Goal: Transaction & Acquisition: Purchase product/service

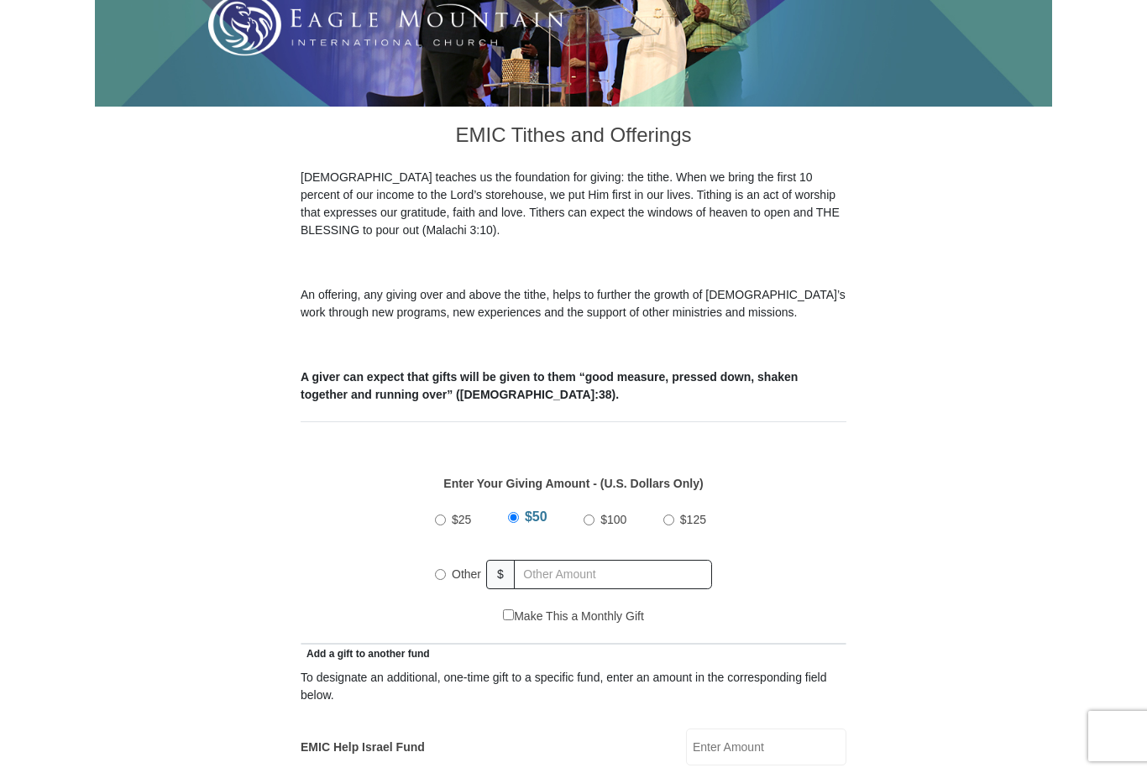
scroll to position [366, 0]
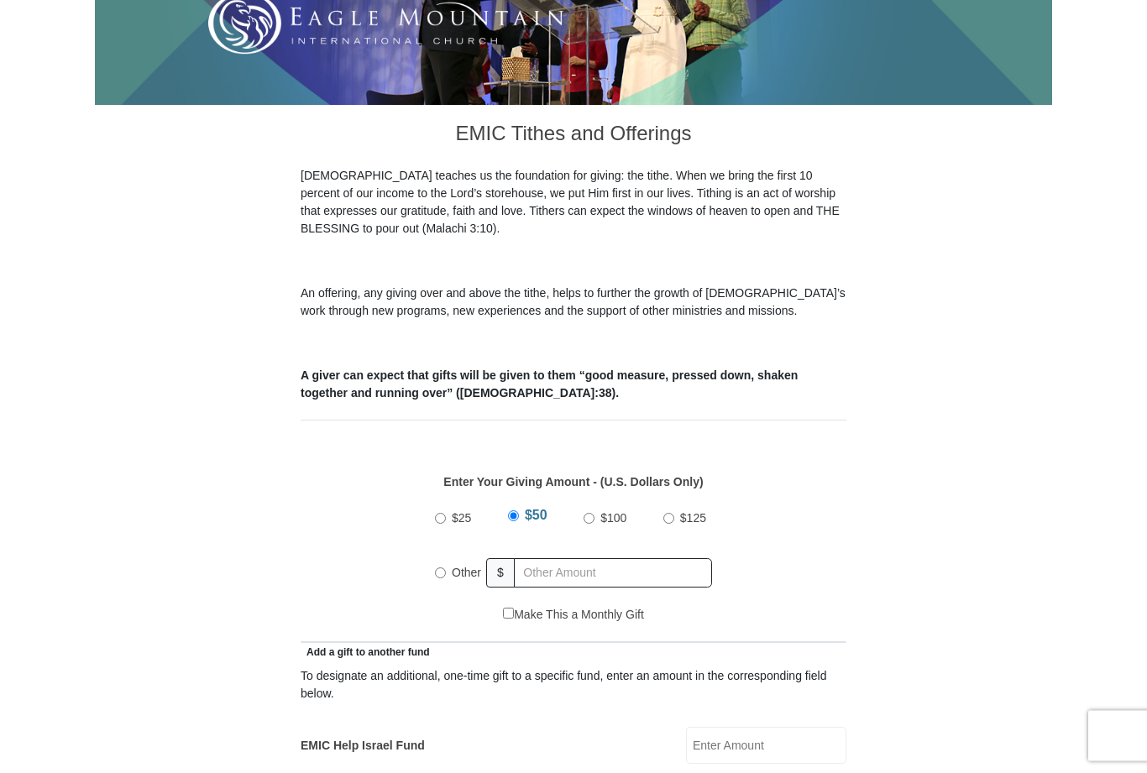
click at [441, 569] on input "Other" at bounding box center [440, 574] width 11 height 11
radio input "true"
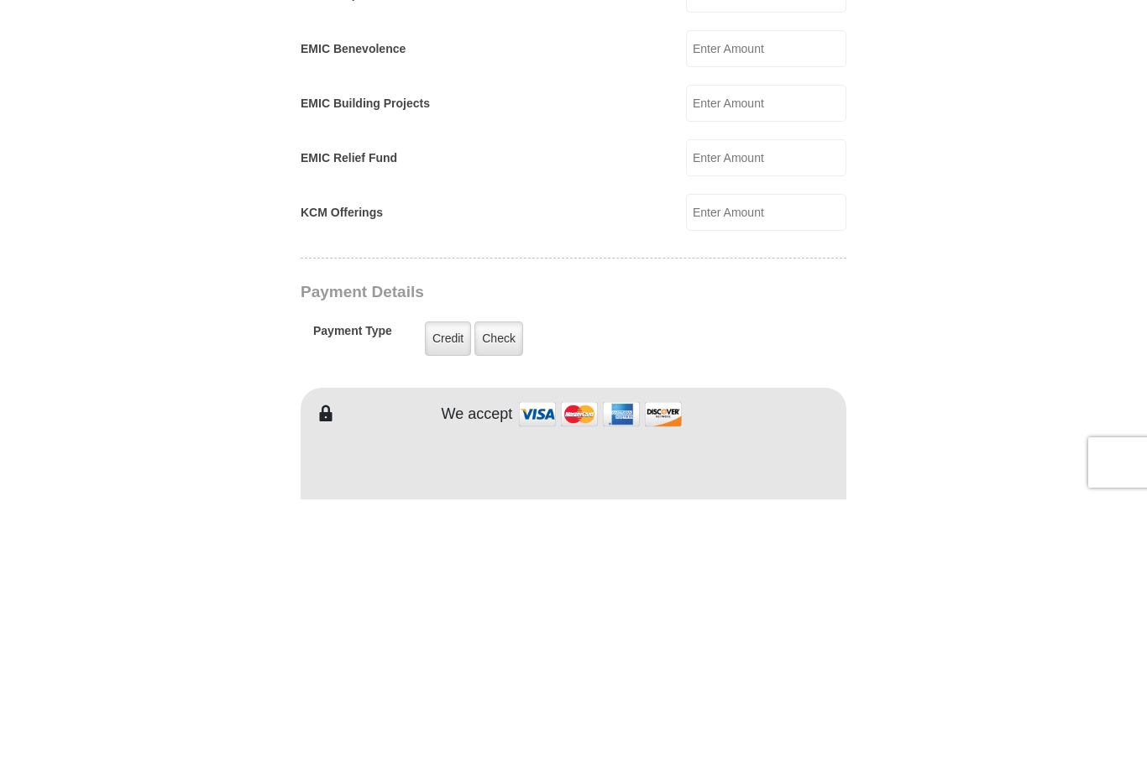
scroll to position [846, 0]
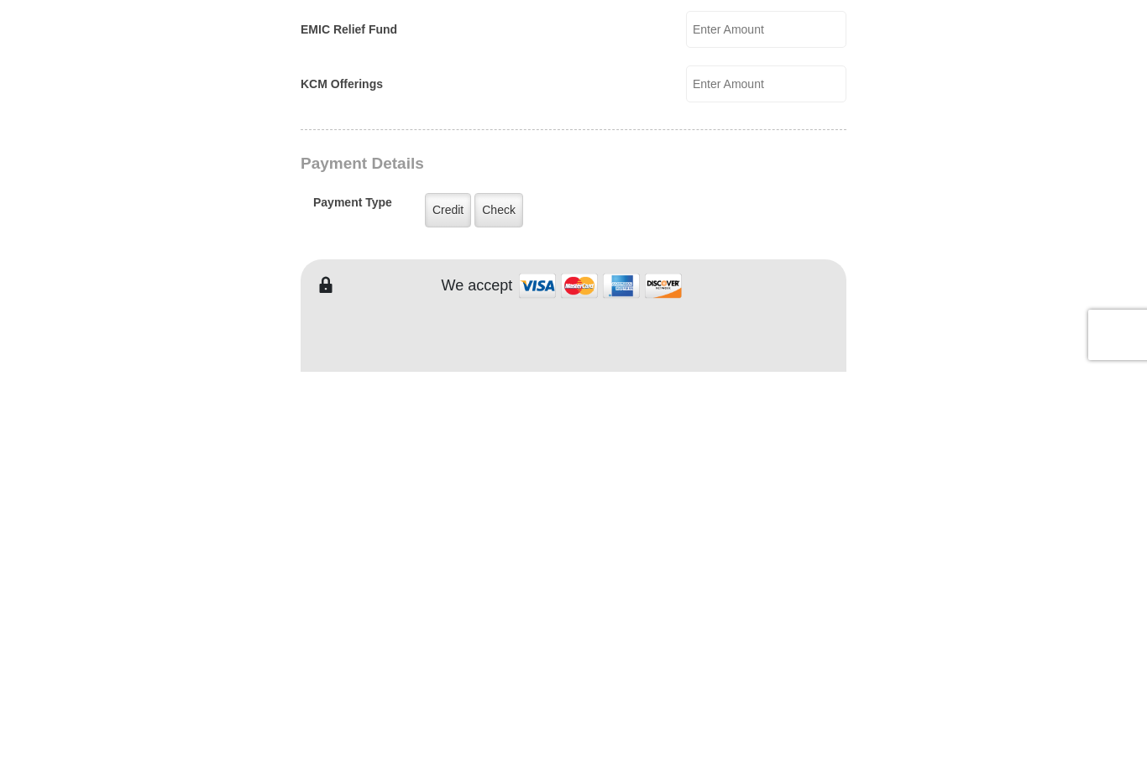
type input "10"
click at [453, 595] on label "Credit" at bounding box center [448, 612] width 46 height 34
click at [0, 0] on input "Credit" at bounding box center [0, 0] width 0 height 0
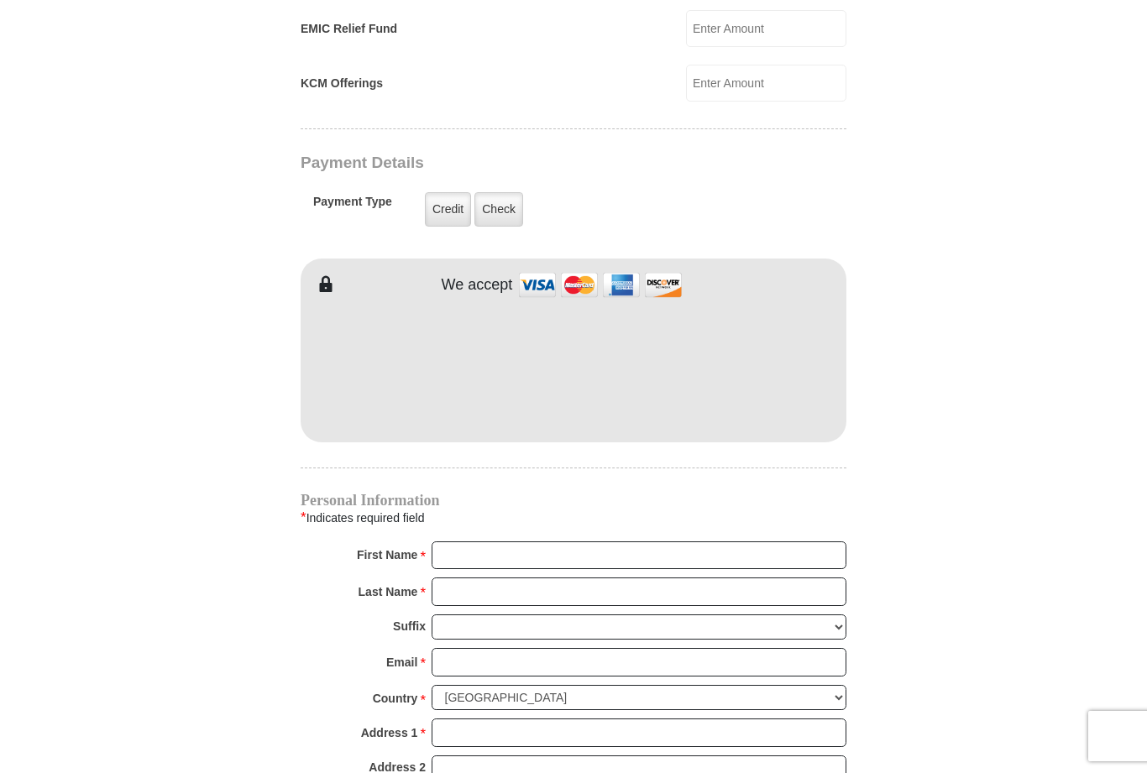
scroll to position [1247, 0]
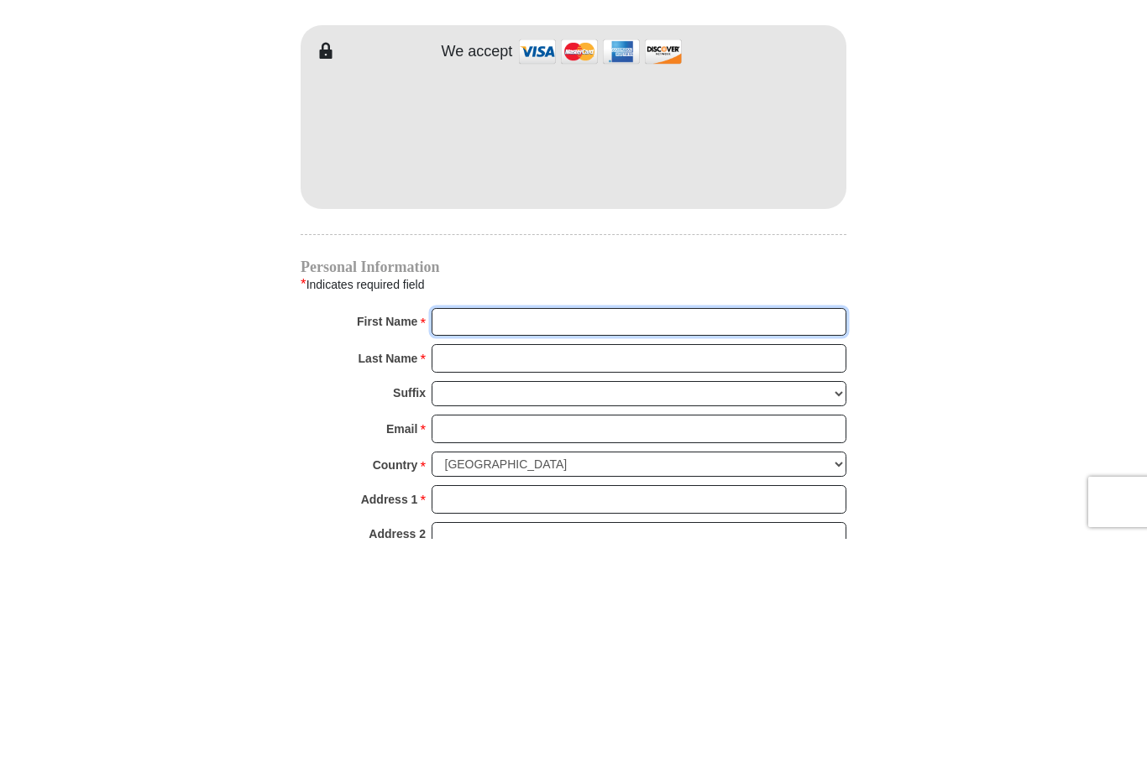
click at [664, 543] on input "First Name *" at bounding box center [639, 557] width 415 height 29
type input "[PERSON_NAME]"
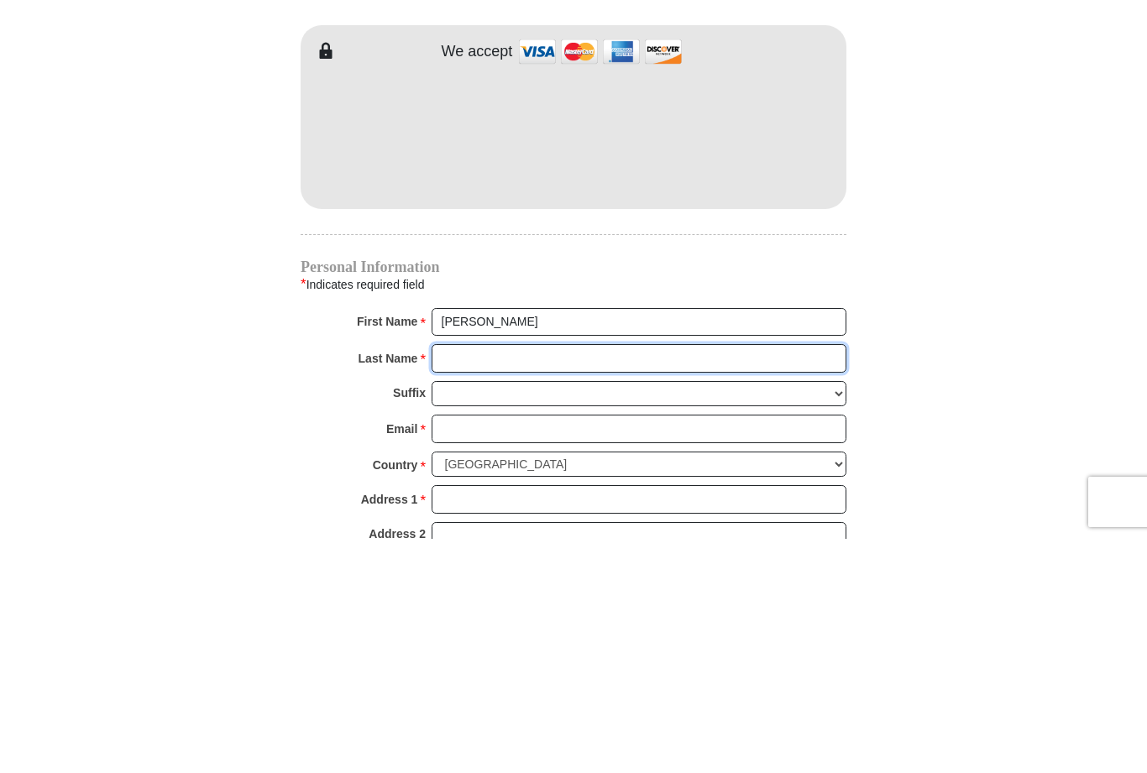
click at [572, 579] on input "Last Name *" at bounding box center [639, 593] width 415 height 29
type input "Knight"
click at [532, 616] on select "[PERSON_NAME] I II III IV V VI" at bounding box center [639, 629] width 415 height 26
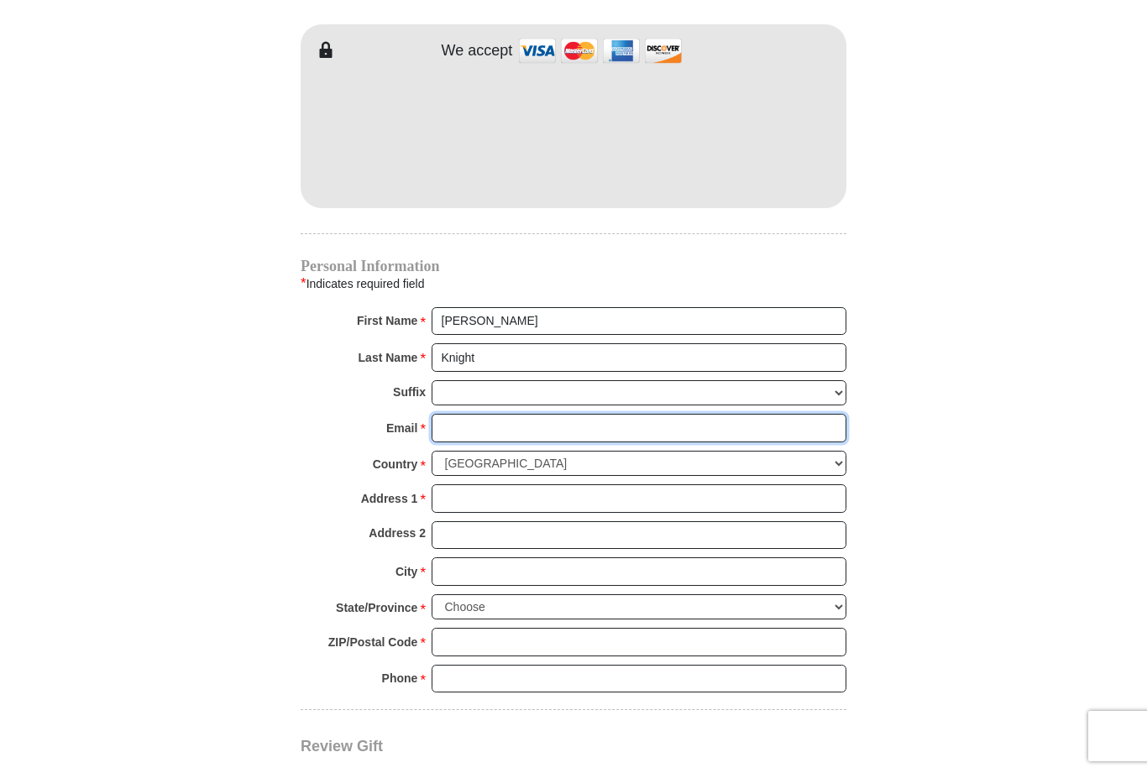
click at [658, 414] on input "Email *" at bounding box center [639, 428] width 415 height 29
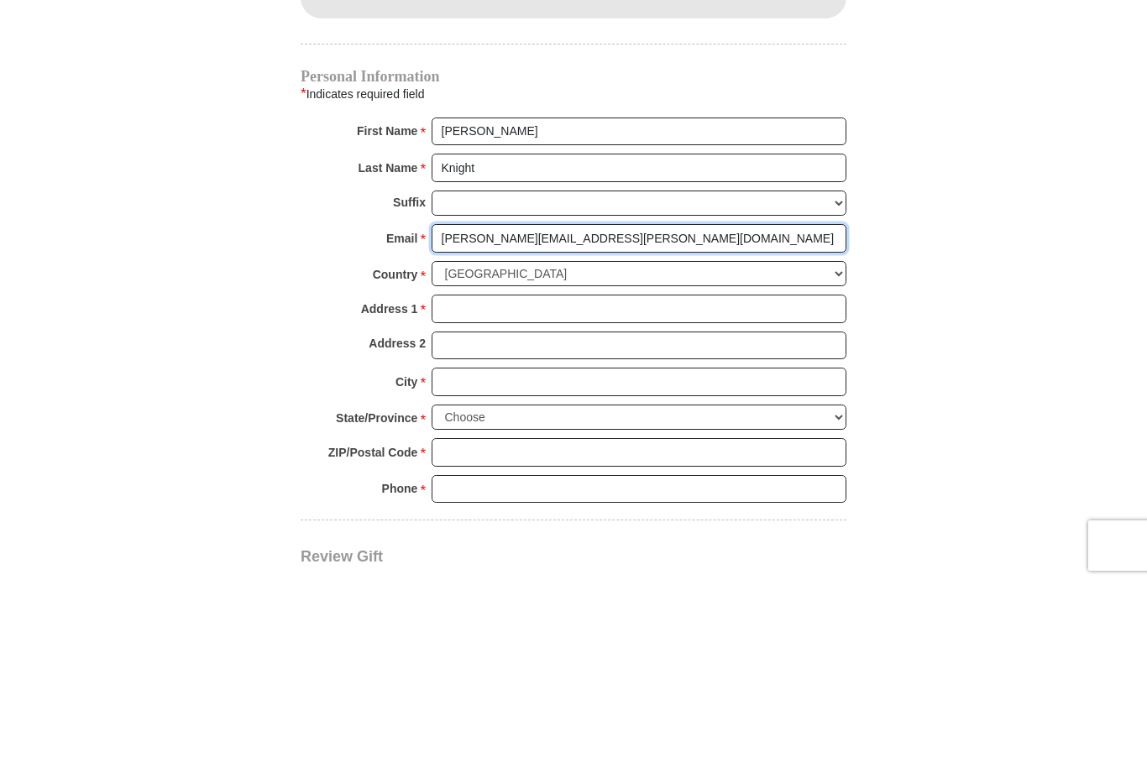
type input "[PERSON_NAME][EMAIL_ADDRESS][PERSON_NAME][DOMAIN_NAME]"
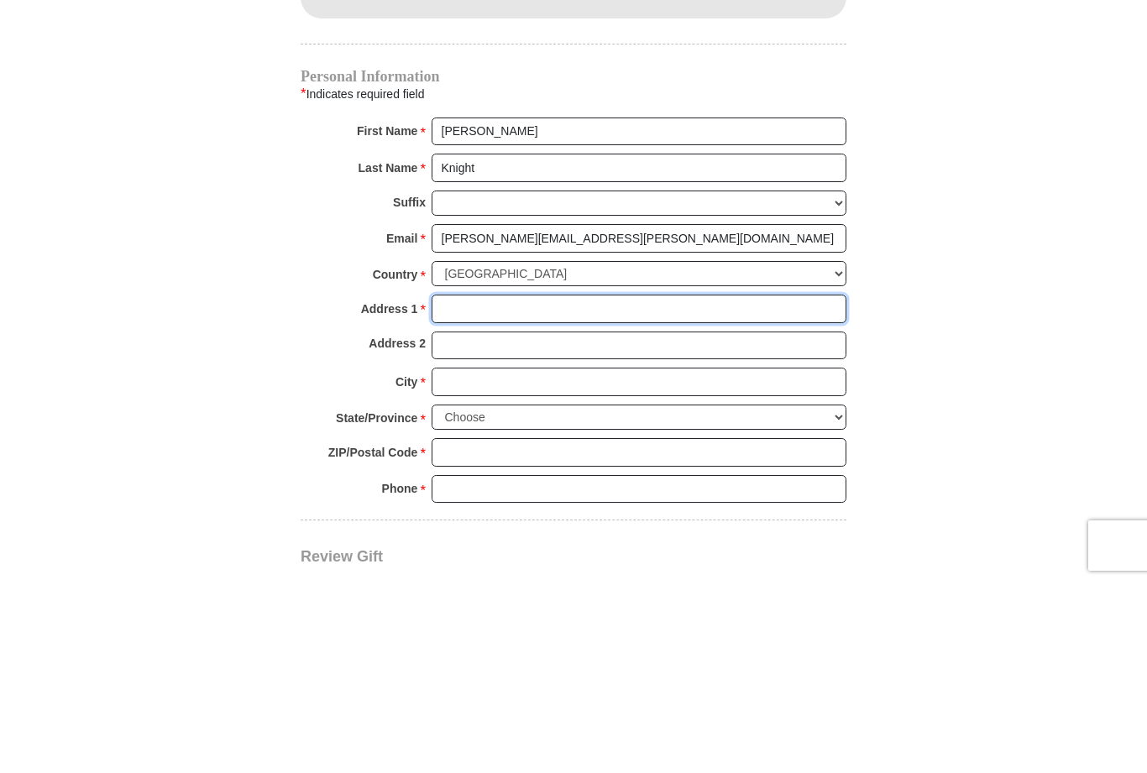
click at [595, 485] on input "Address 1 *" at bounding box center [639, 499] width 415 height 29
type input "[STREET_ADDRESS]"
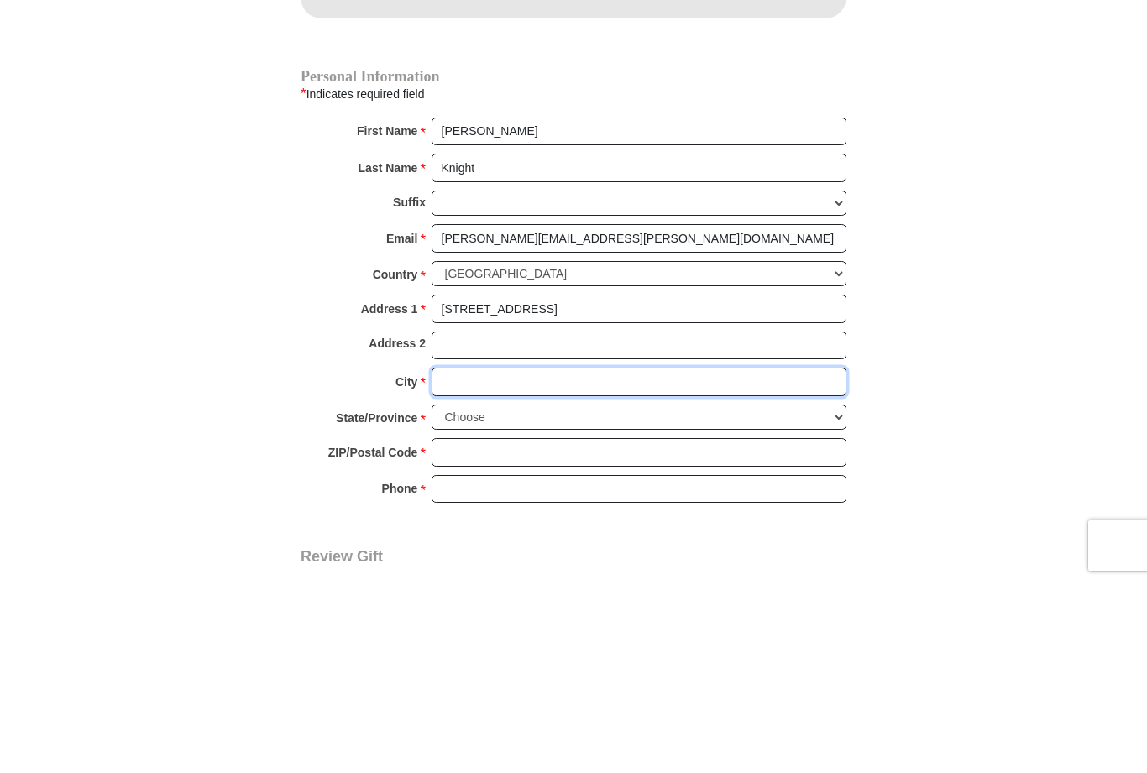
type input "[PERSON_NAME]"
select select "MN"
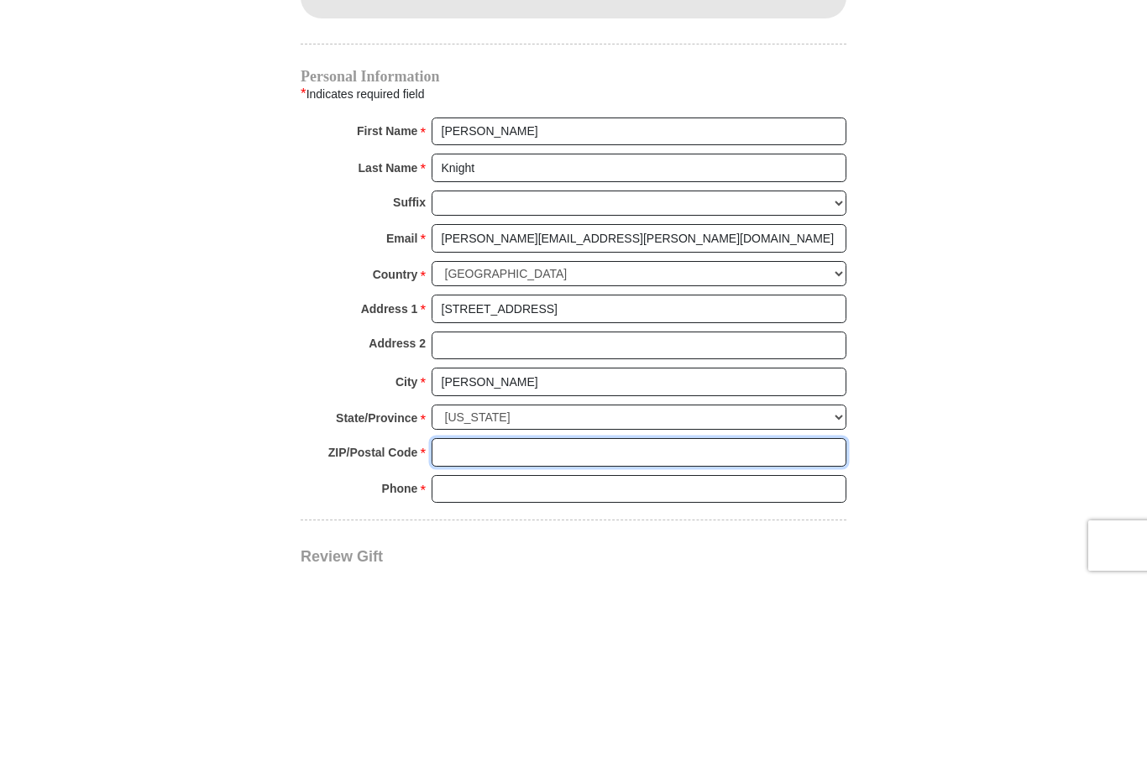
type input "55303"
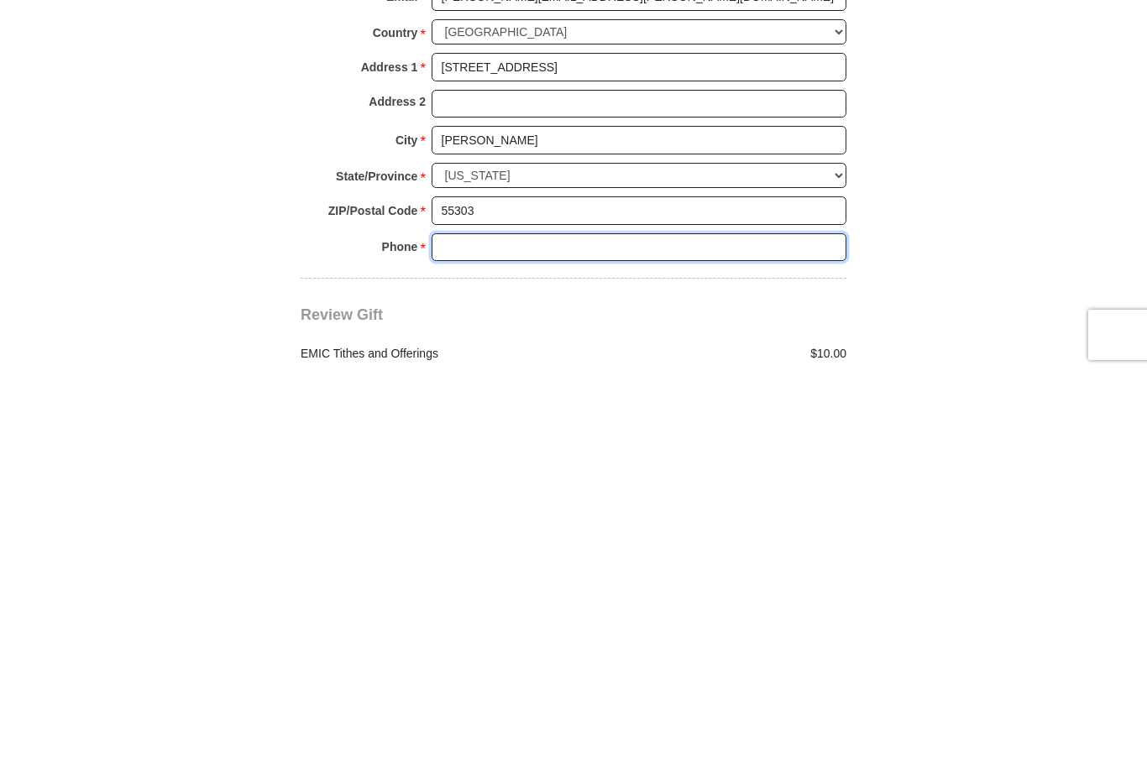
type input "7632033154"
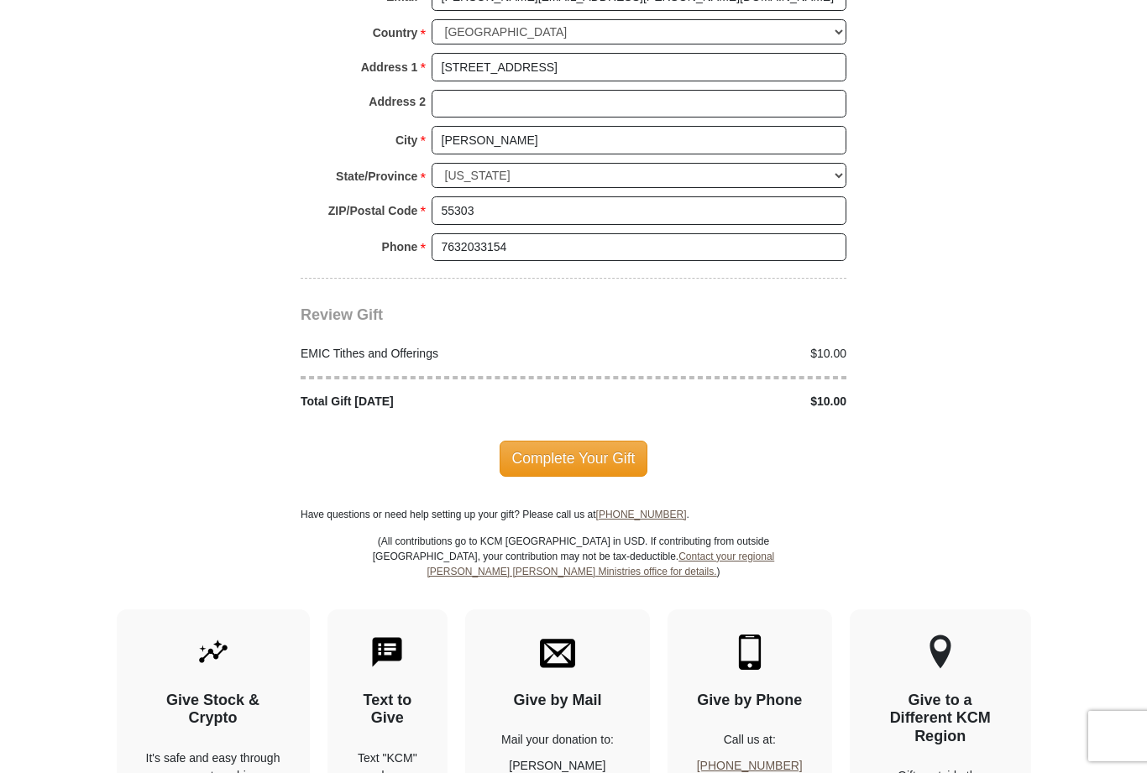
click at [598, 441] on span "Complete Your Gift" at bounding box center [574, 458] width 149 height 35
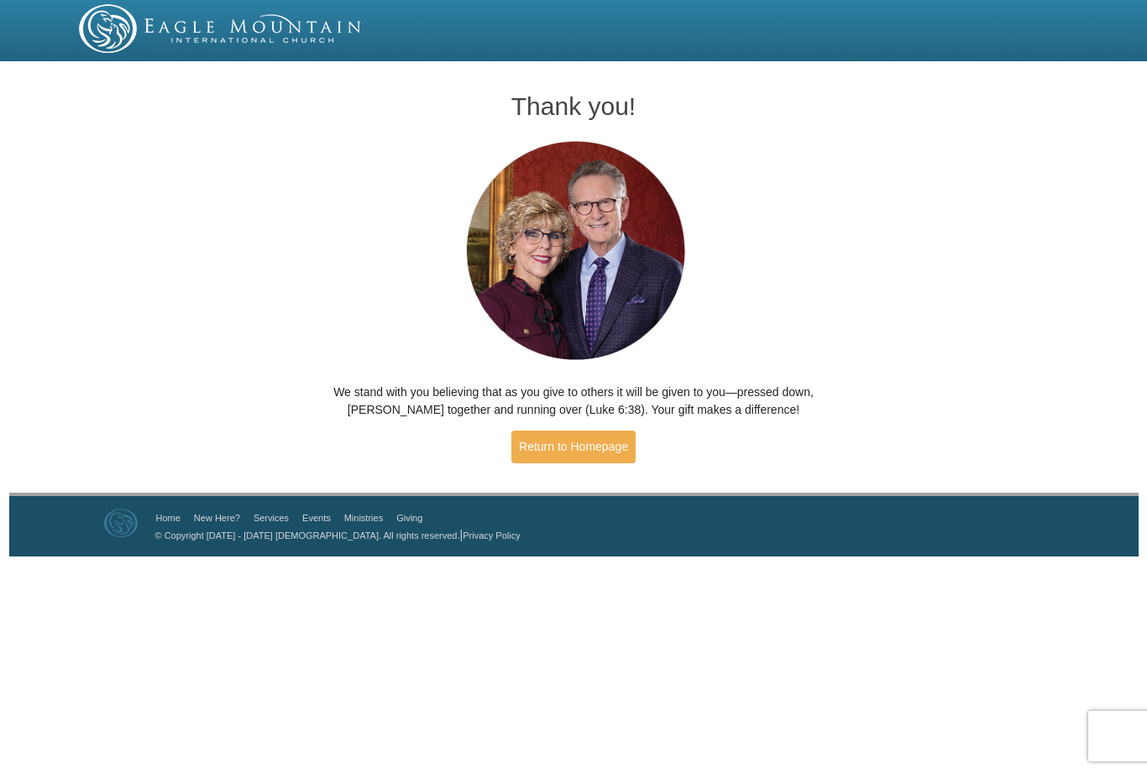
click at [591, 440] on link "Return to Homepage" at bounding box center [573, 447] width 124 height 33
